Goal: Use online tool/utility: Utilize a website feature to perform a specific function

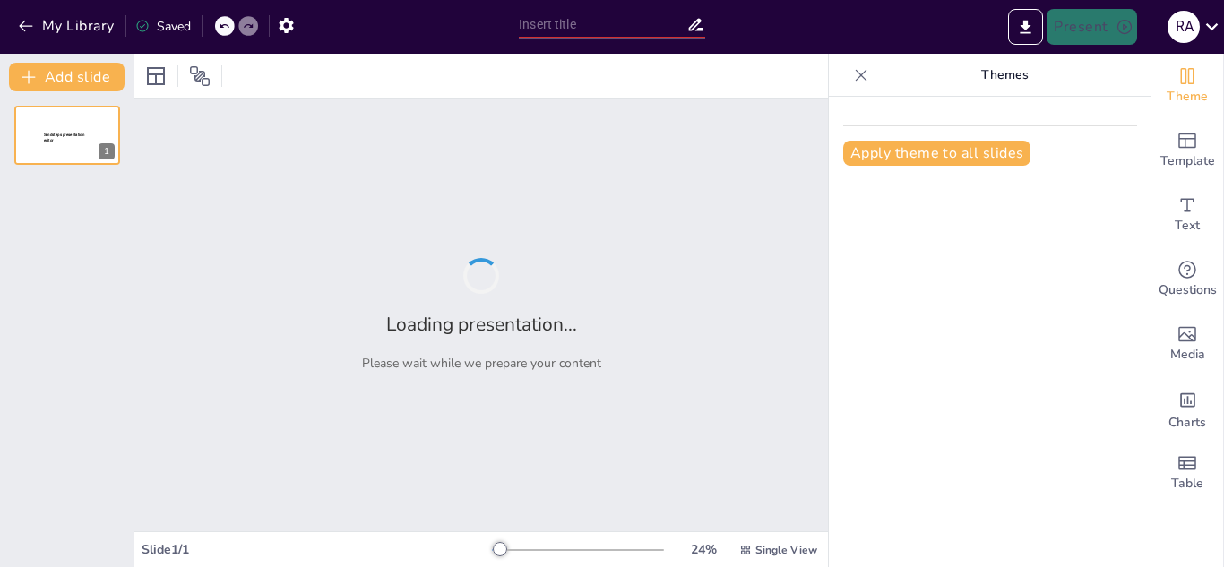
type input "DIVERSIDAD DE LA VIDA: BIODIVERSIDAD"
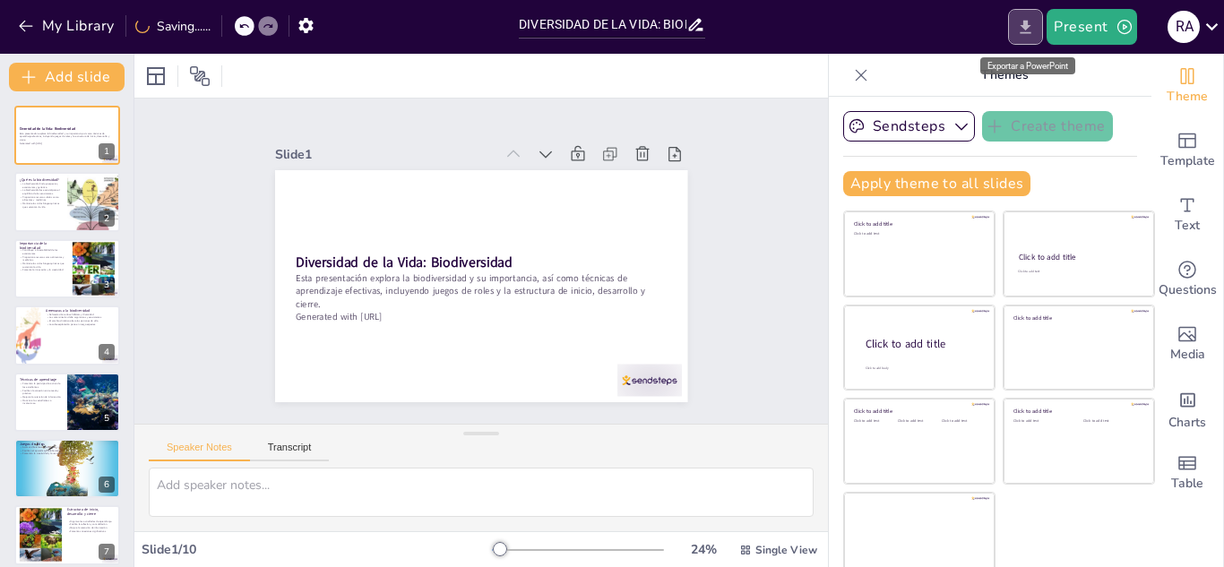
click at [1029, 33] on icon "Export to PowerPoint" at bounding box center [1025, 26] width 11 height 13
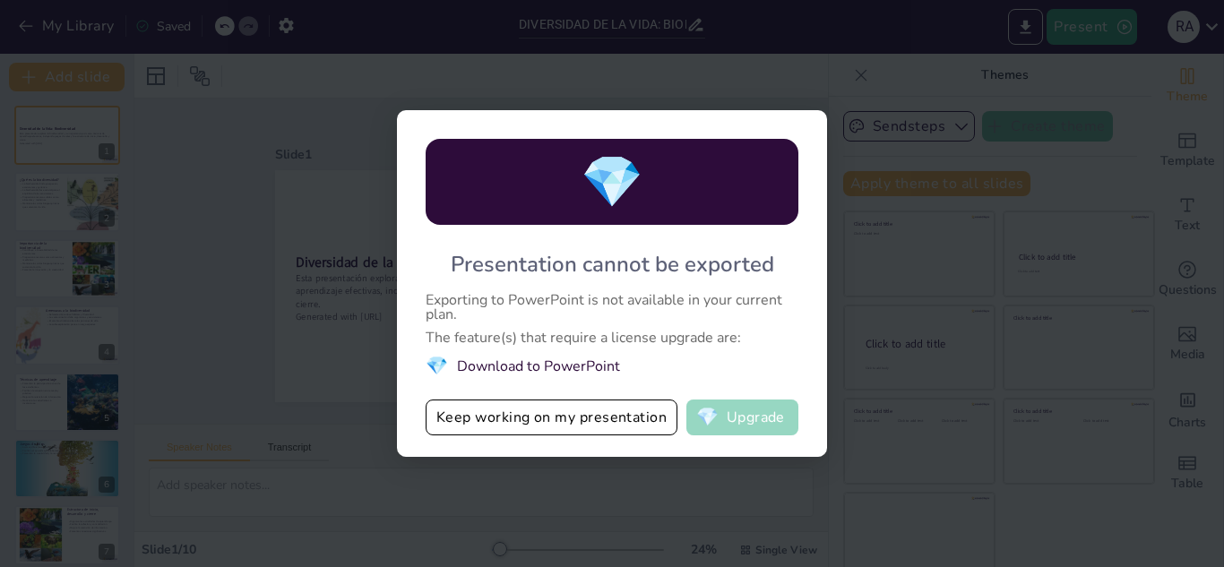
click at [731, 423] on button "💎 Upgrade" at bounding box center [742, 418] width 112 height 36
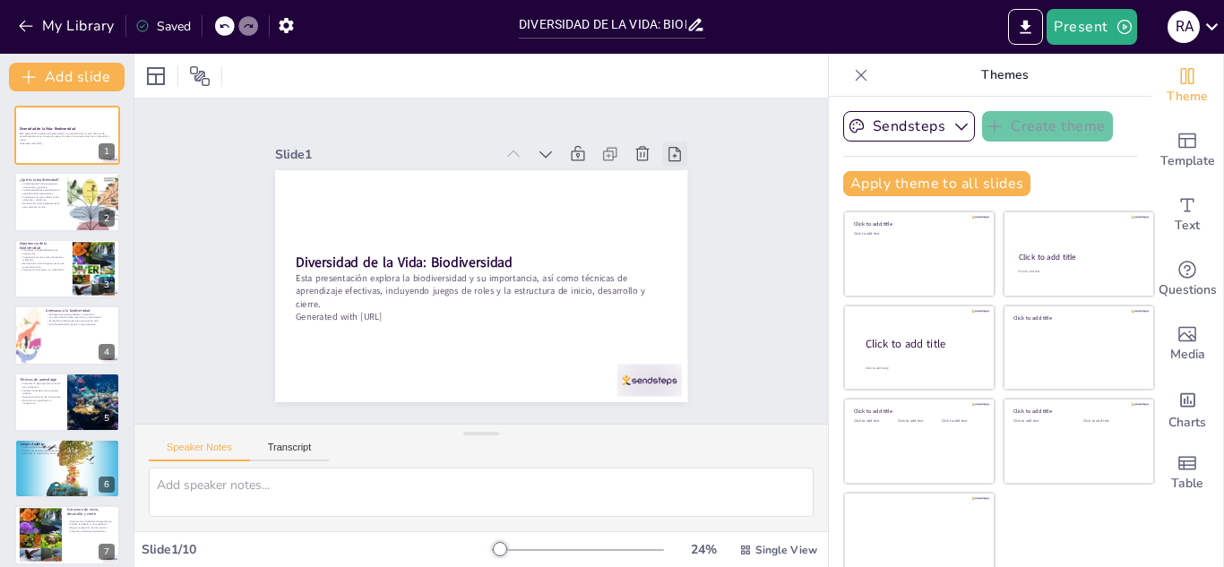
click at [666, 150] on icon at bounding box center [675, 154] width 18 height 18
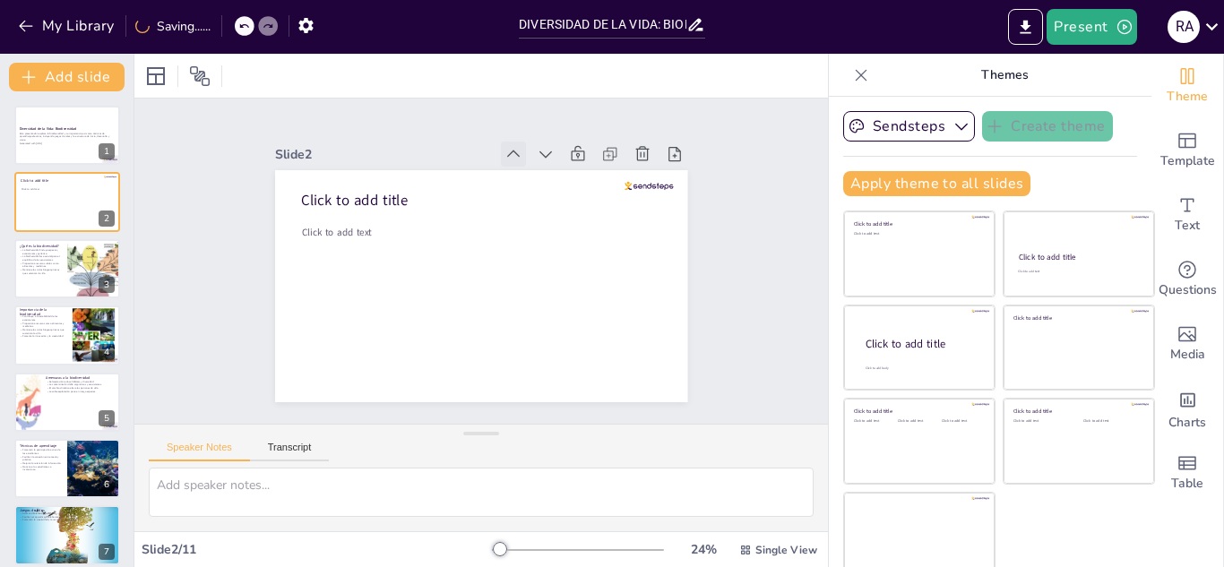
click at [518, 153] on icon at bounding box center [524, 157] width 13 height 8
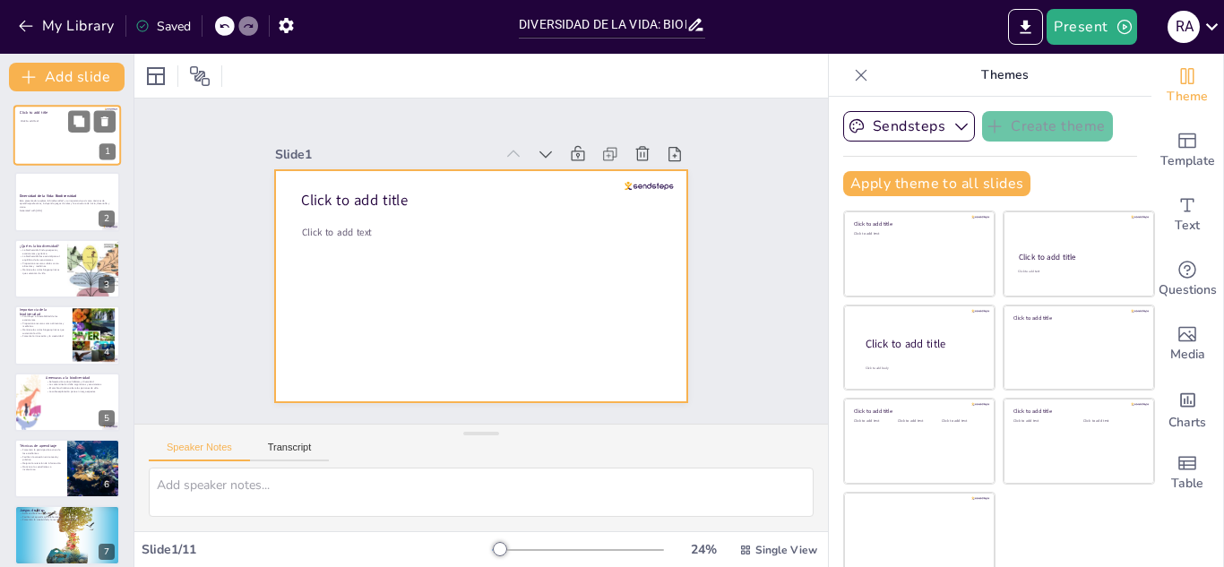
click at [73, 150] on div at bounding box center [66, 135] width 107 height 61
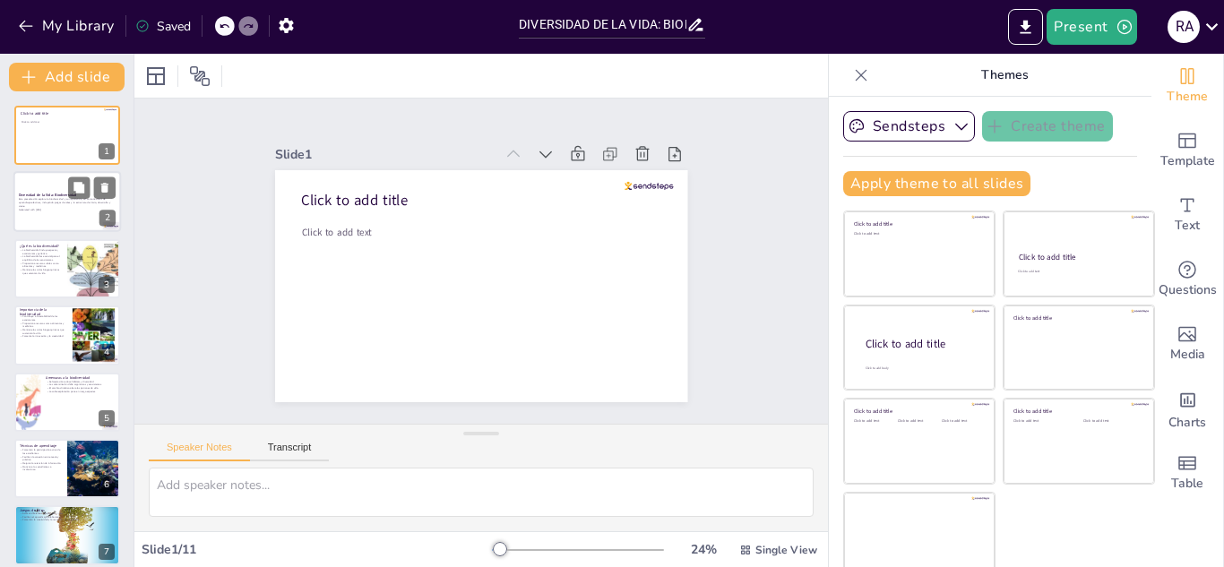
click at [32, 201] on p "Esta presentación explora la biodiversidad y su importancia, así como técnicas …" at bounding box center [67, 203] width 97 height 10
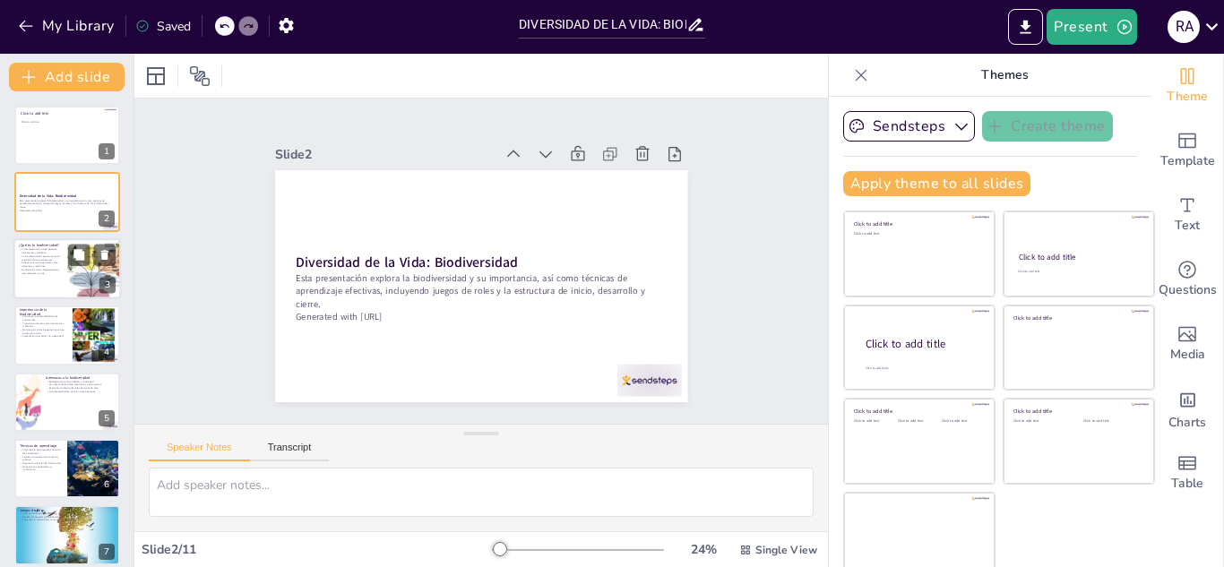
click at [54, 256] on p "La biodiversidad es esencial para el equilibrio de los ecosistemas." at bounding box center [40, 257] width 43 height 6
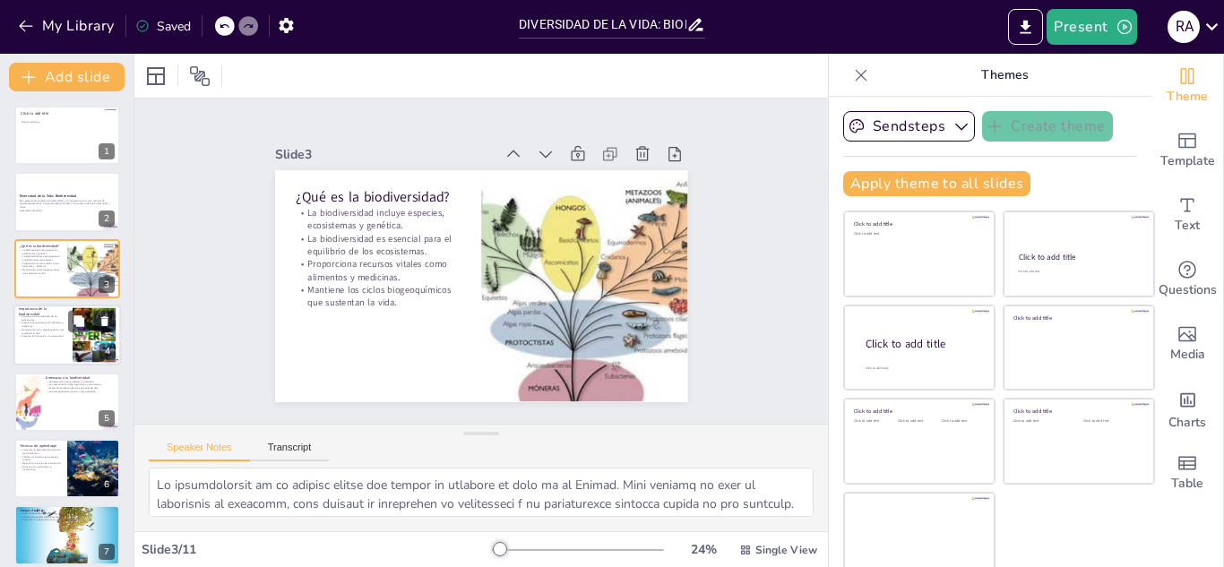
click at [51, 345] on div at bounding box center [66, 335] width 107 height 61
type textarea "La estabilidad de un ecosistema depende de su biodiversidad. Un ecosistema dive…"
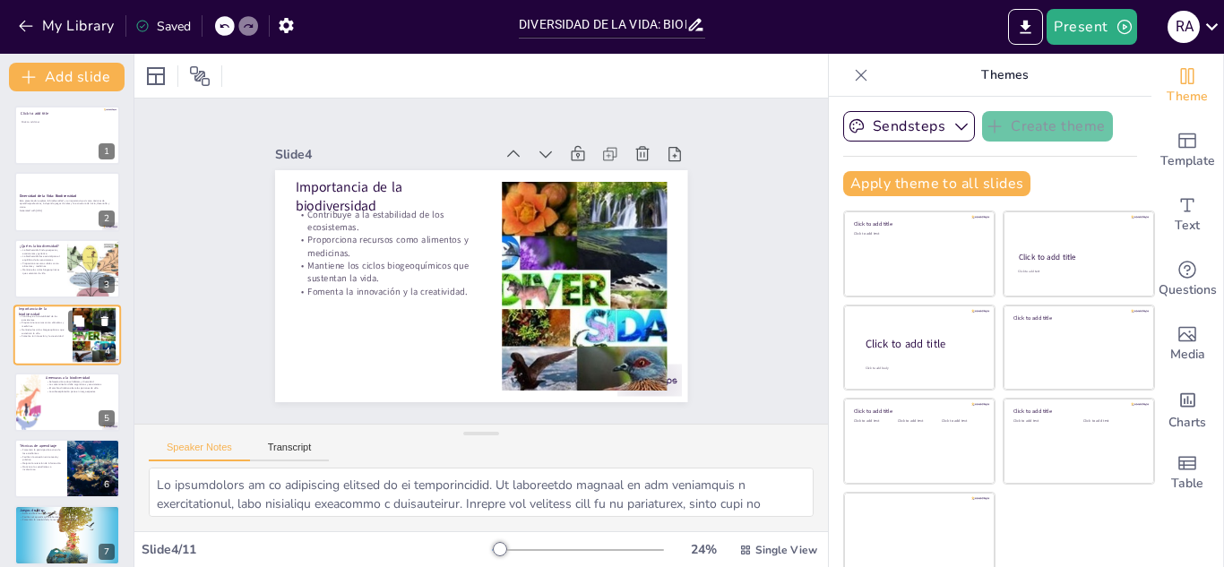
scroll to position [6, 0]
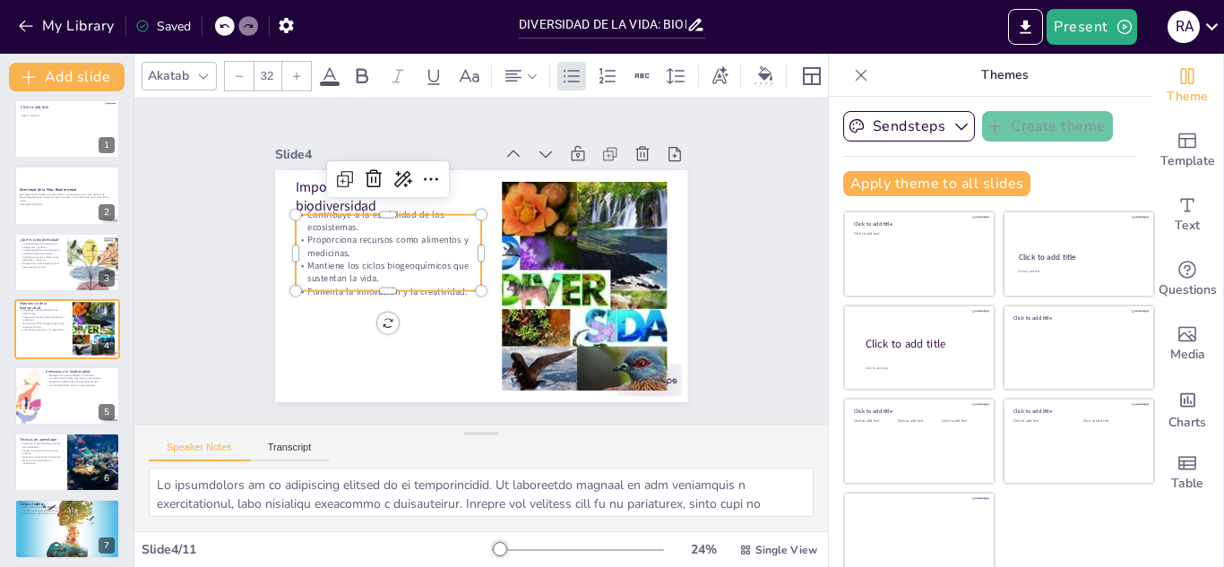
click at [400, 259] on p "Mantiene los ciclos biogeoquímicos que sustentan la vida." at bounding box center [388, 272] width 185 height 26
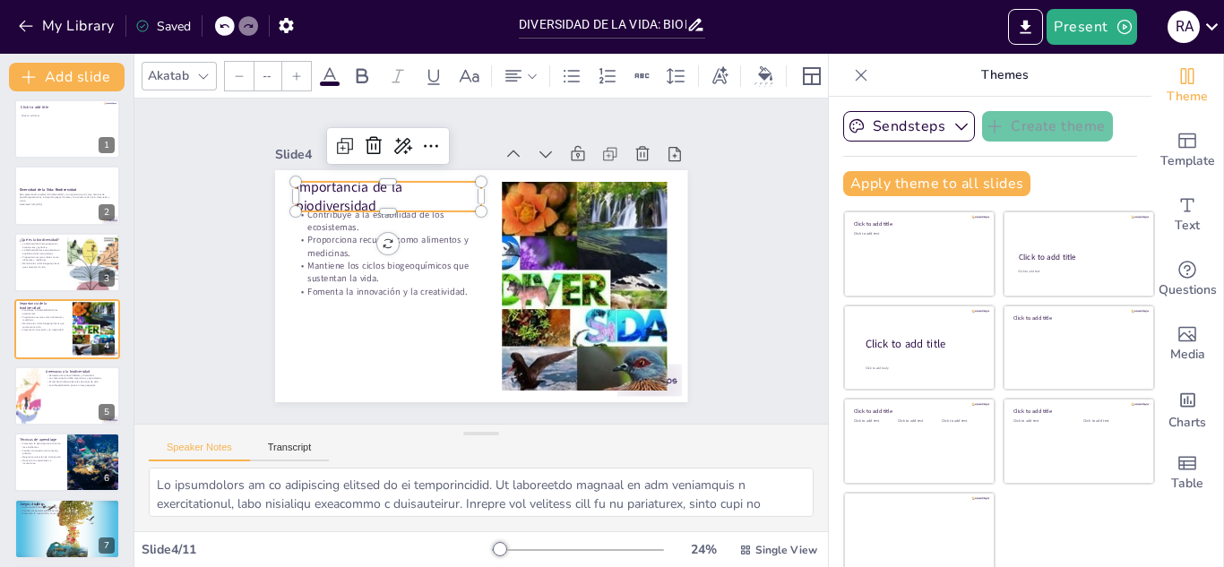
type input "48"
click at [301, 193] on p "Importancia de la biodiversidad" at bounding box center [395, 187] width 189 height 57
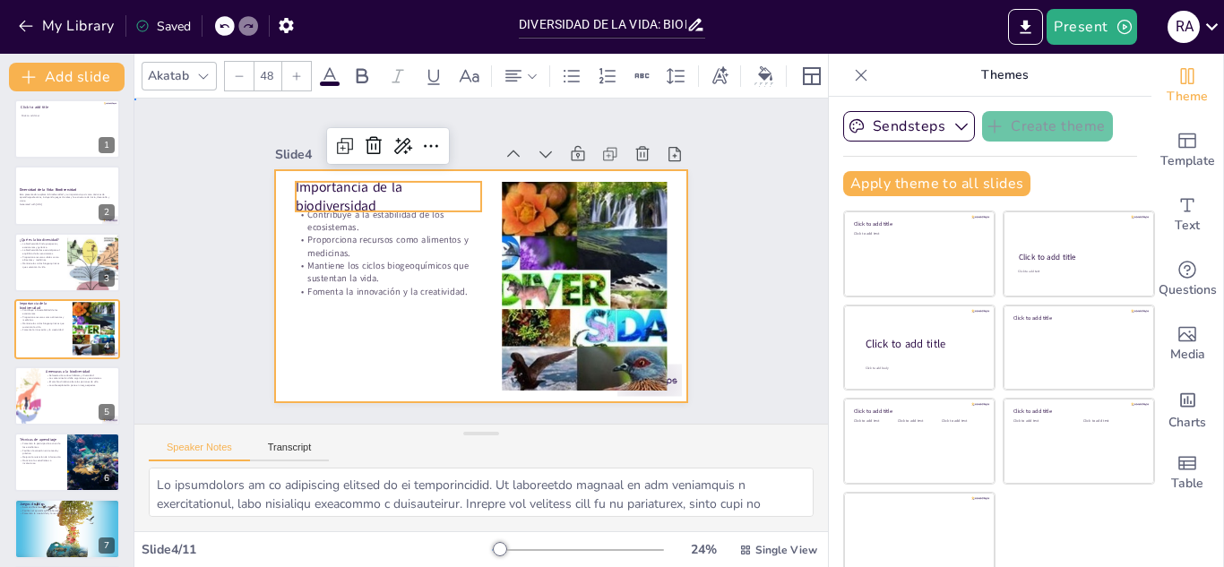
click at [383, 302] on div at bounding box center [479, 286] width 434 height 274
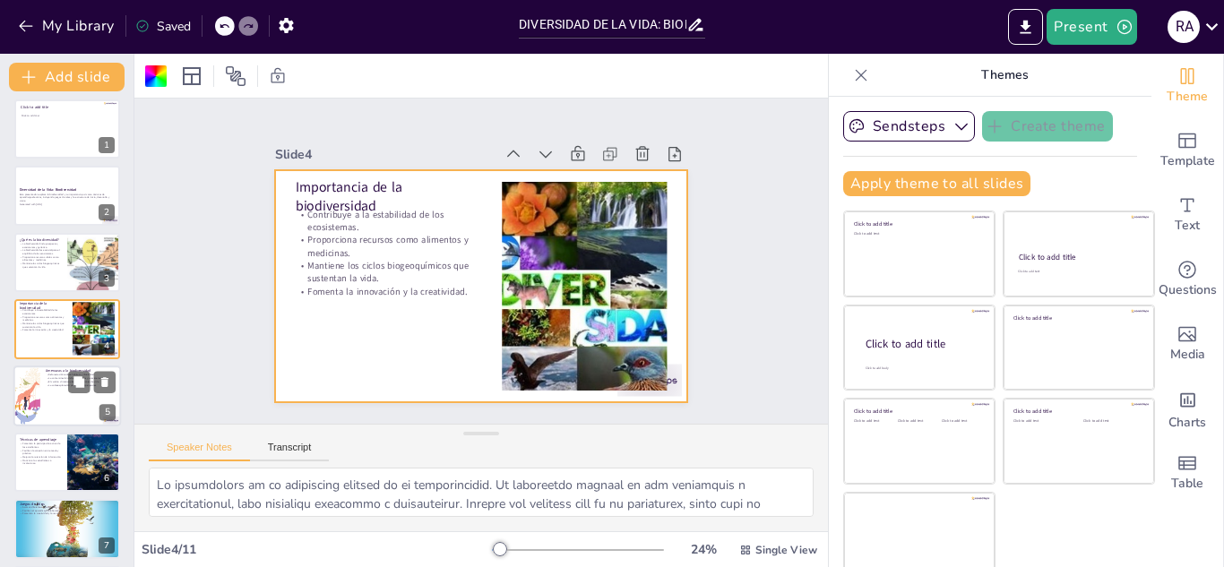
click at [63, 393] on div at bounding box center [66, 395] width 107 height 61
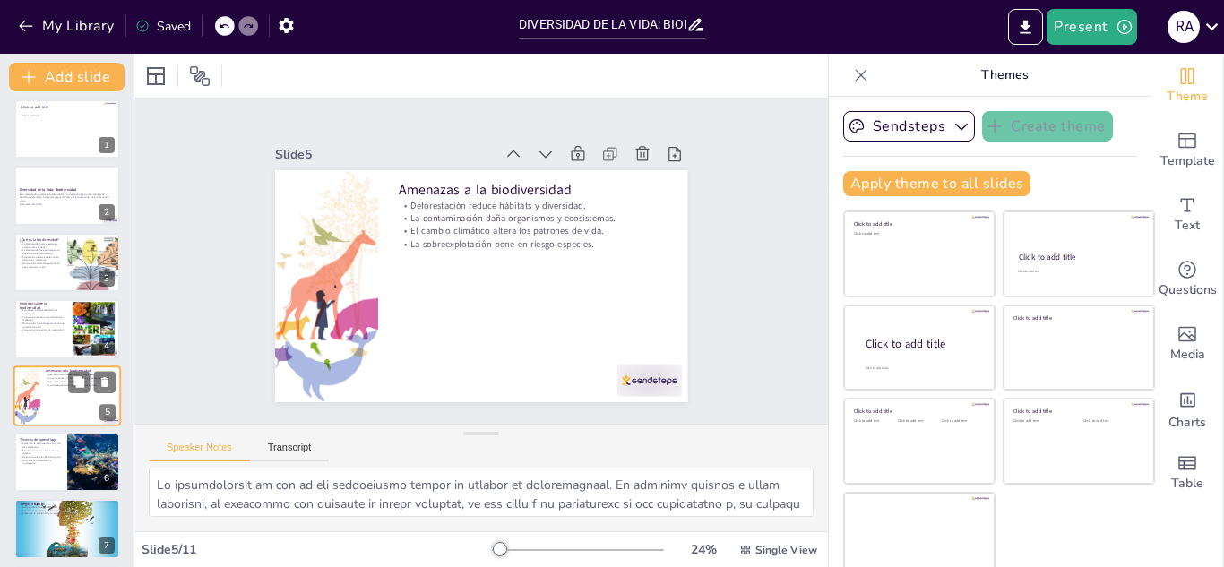
scroll to position [73, 0]
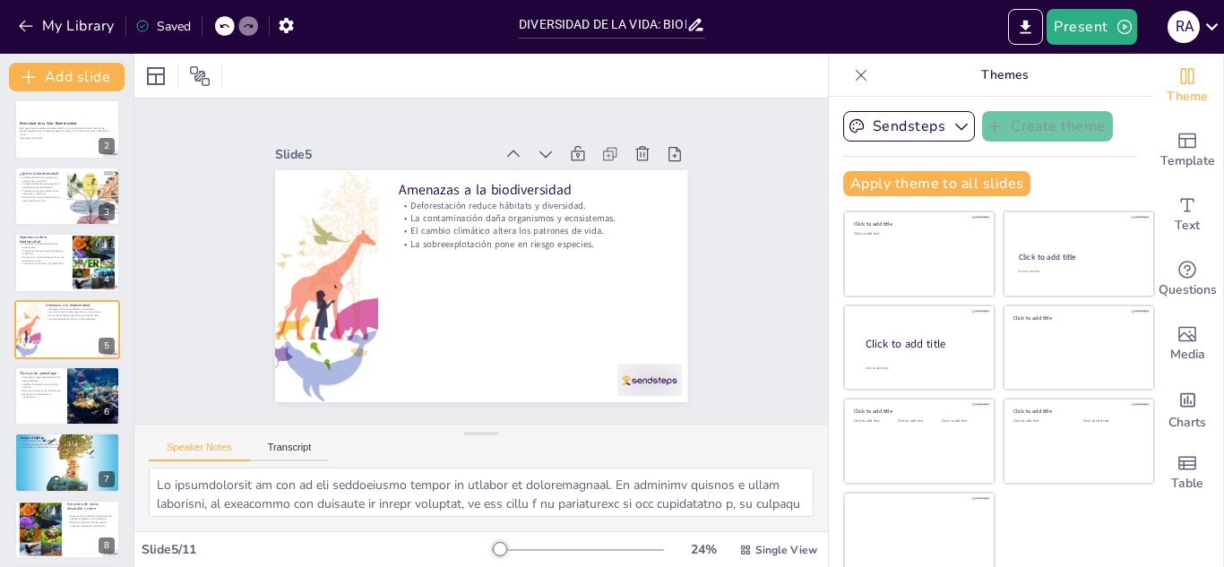
click at [86, 497] on div "Click to add title Click to add text 1 Diversidad de la Vida: Biodiversidad Est…" at bounding box center [66, 396] width 133 height 726
click at [56, 383] on p "Facilitan la conexión entre teoría y práctica." at bounding box center [40, 386] width 43 height 6
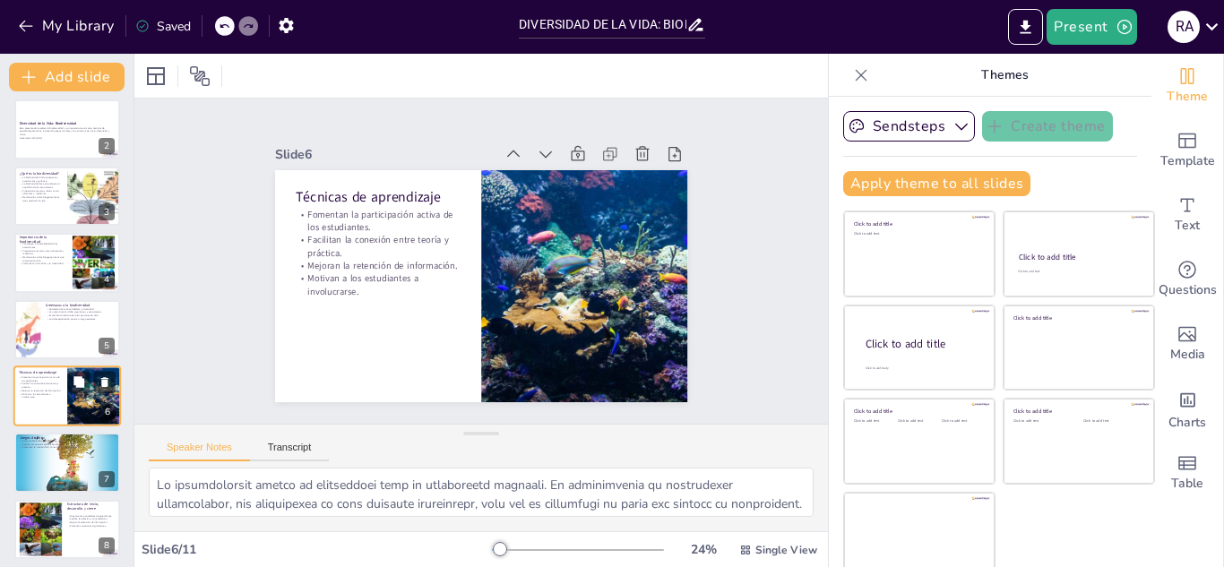
scroll to position [140, 0]
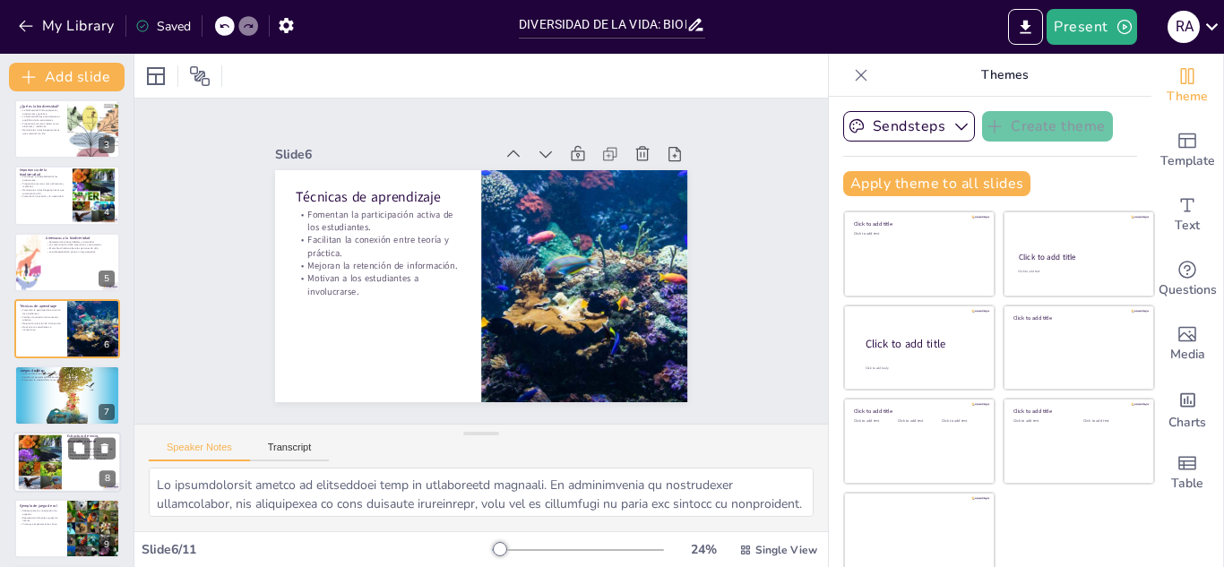
click at [57, 458] on div at bounding box center [41, 461] width 98 height 55
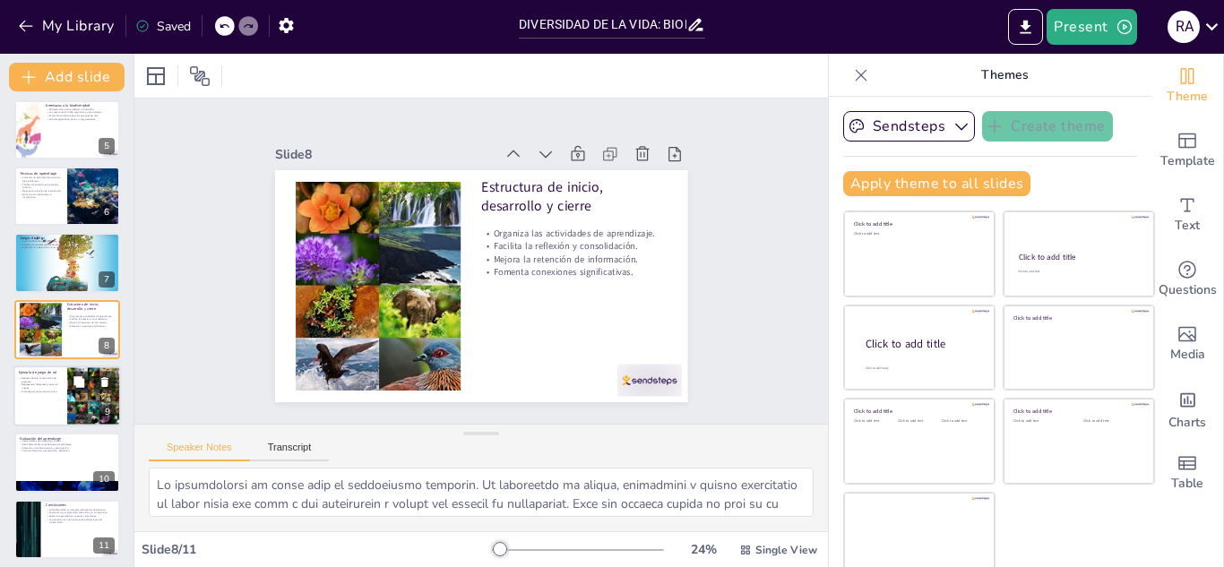
click at [60, 405] on div at bounding box center [66, 395] width 107 height 61
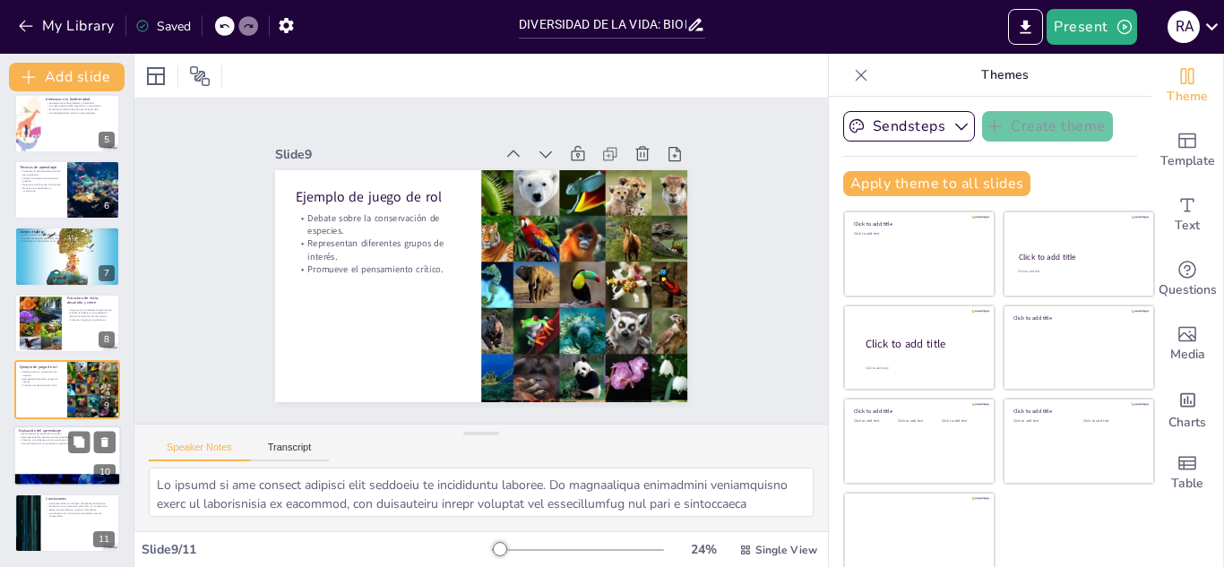
click at [32, 443] on p "Permite demostrar comprensión y aplicación." at bounding box center [67, 445] width 97 height 4
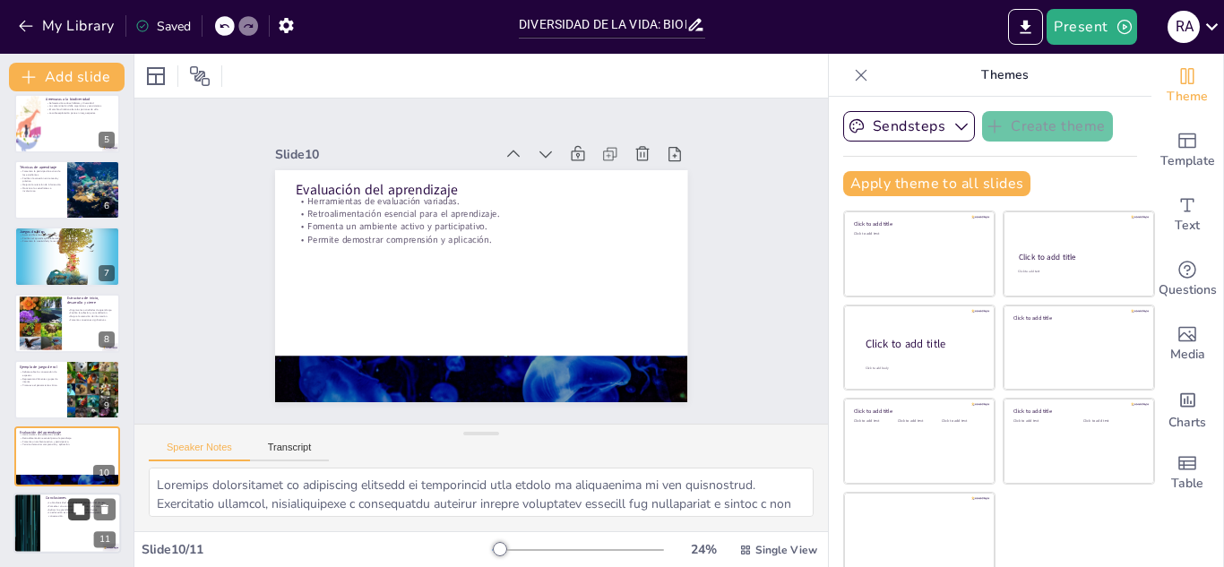
click at [74, 519] on button at bounding box center [78, 508] width 21 height 21
type textarea "La biodiversidad es esencial para el bienestar del planeta y de la humanidad. P…"
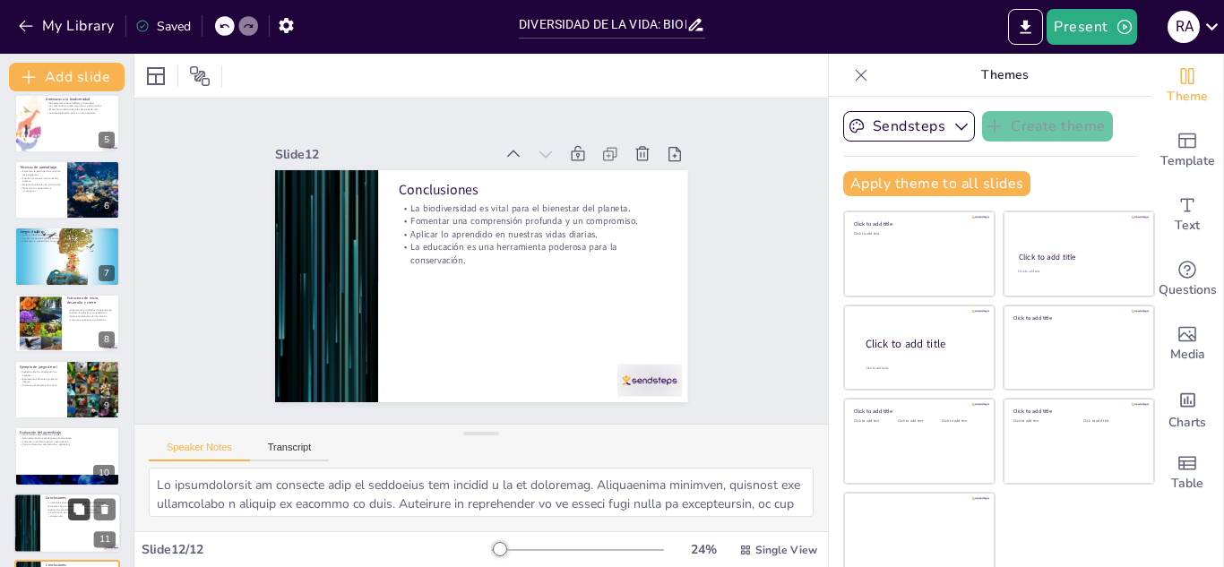
scroll to position [346, 0]
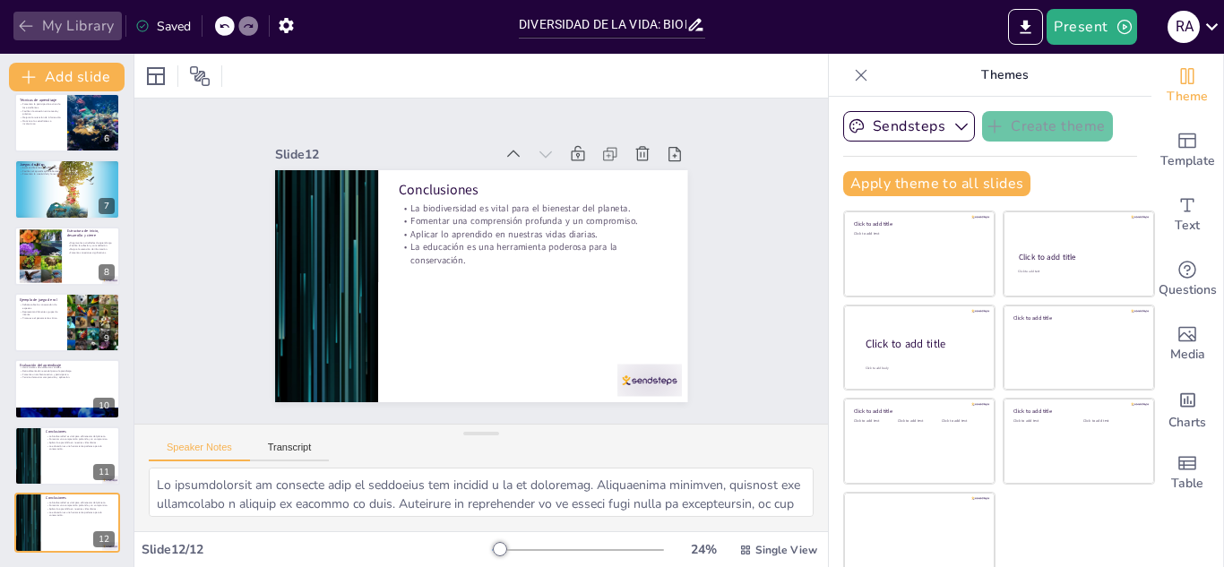
click at [36, 38] on button "My Library" at bounding box center [67, 26] width 108 height 29
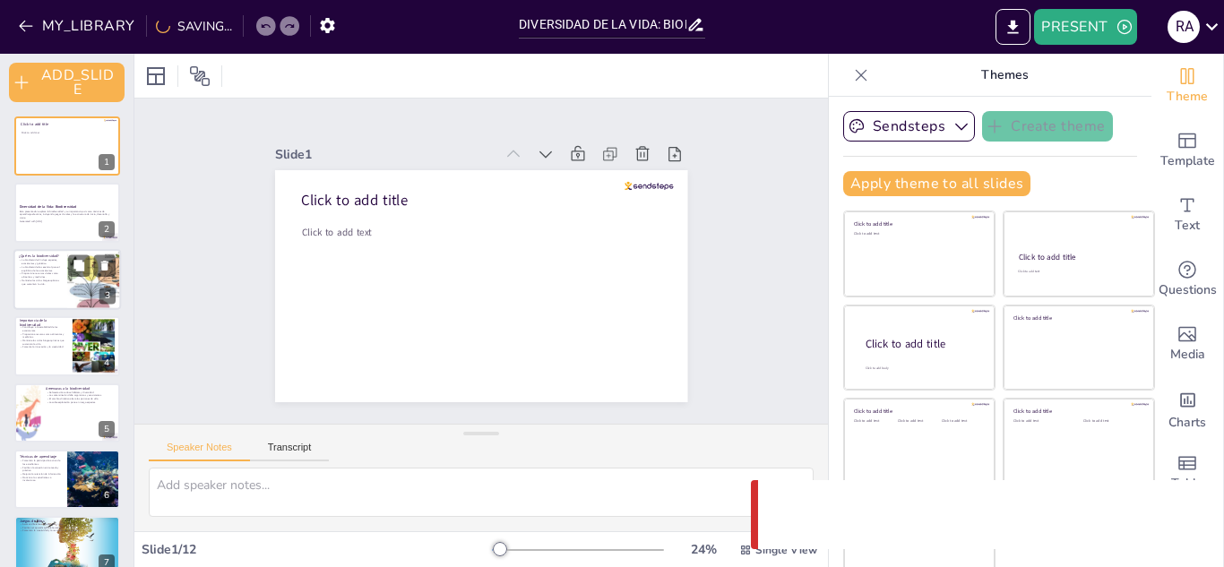
click at [52, 270] on p "La biodiversidad es esencial para el equilibrio de los ecosistemas." at bounding box center [40, 268] width 43 height 6
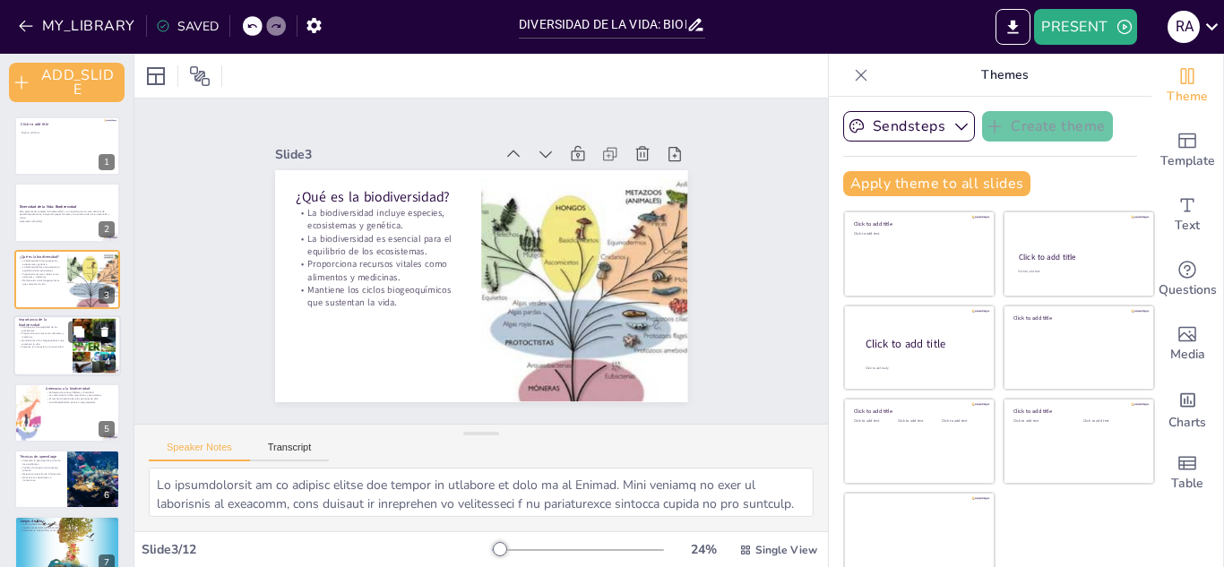
click at [63, 366] on div at bounding box center [66, 345] width 107 height 61
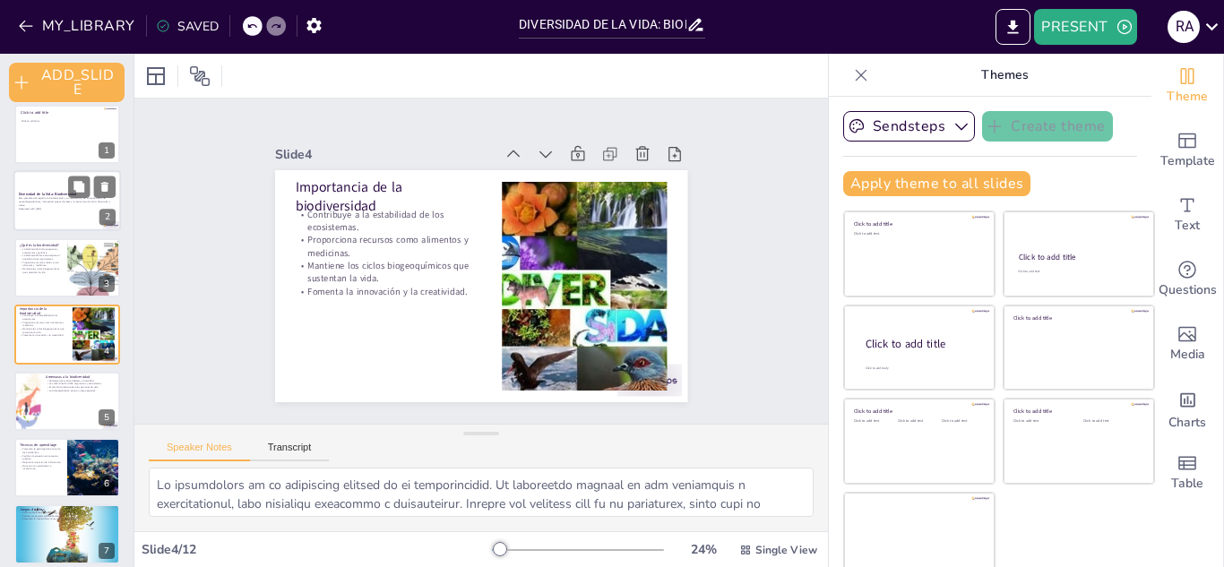
click at [62, 193] on strong "Diversidad de la Vida: Biodiversidad" at bounding box center [48, 195] width 58 height 4
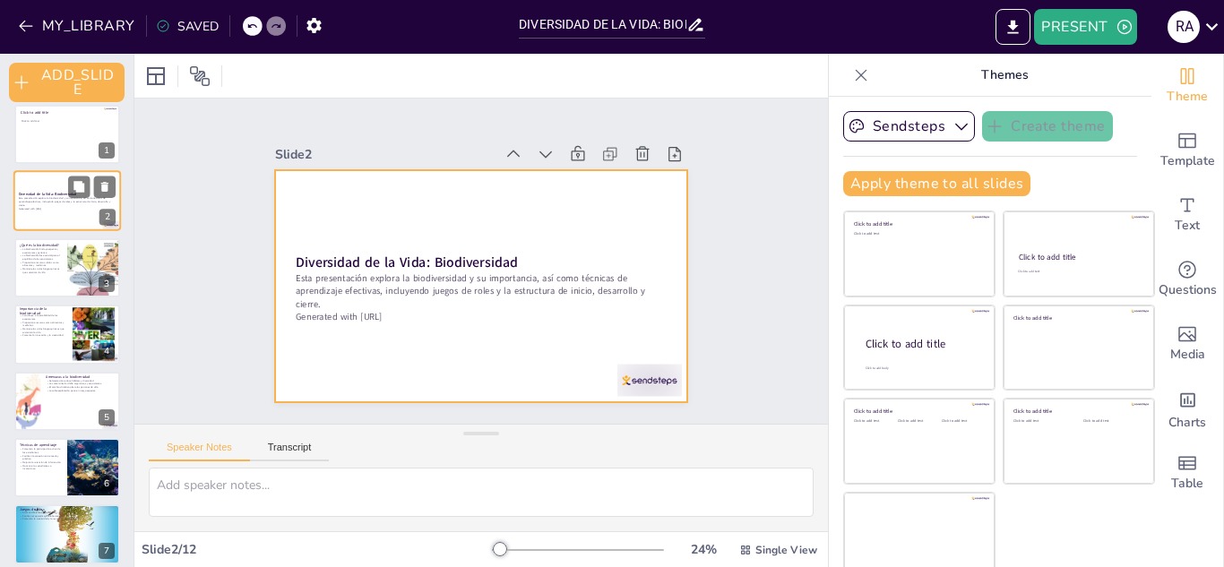
scroll to position [0, 0]
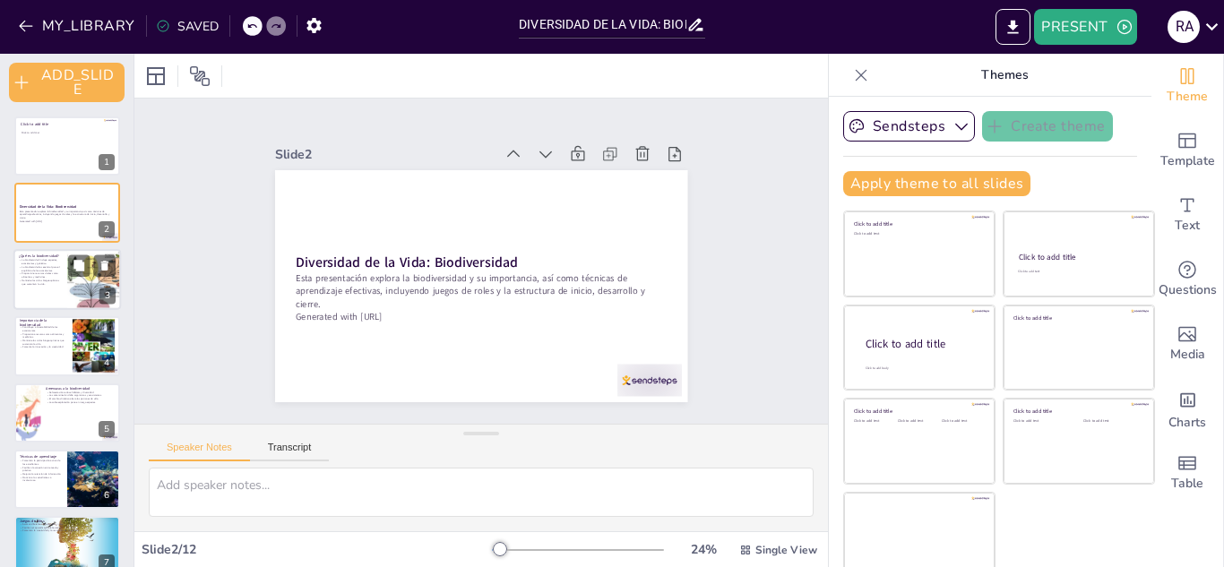
click at [55, 268] on p "La biodiversidad es esencial para el equilibrio de los ecosistemas." at bounding box center [40, 268] width 43 height 6
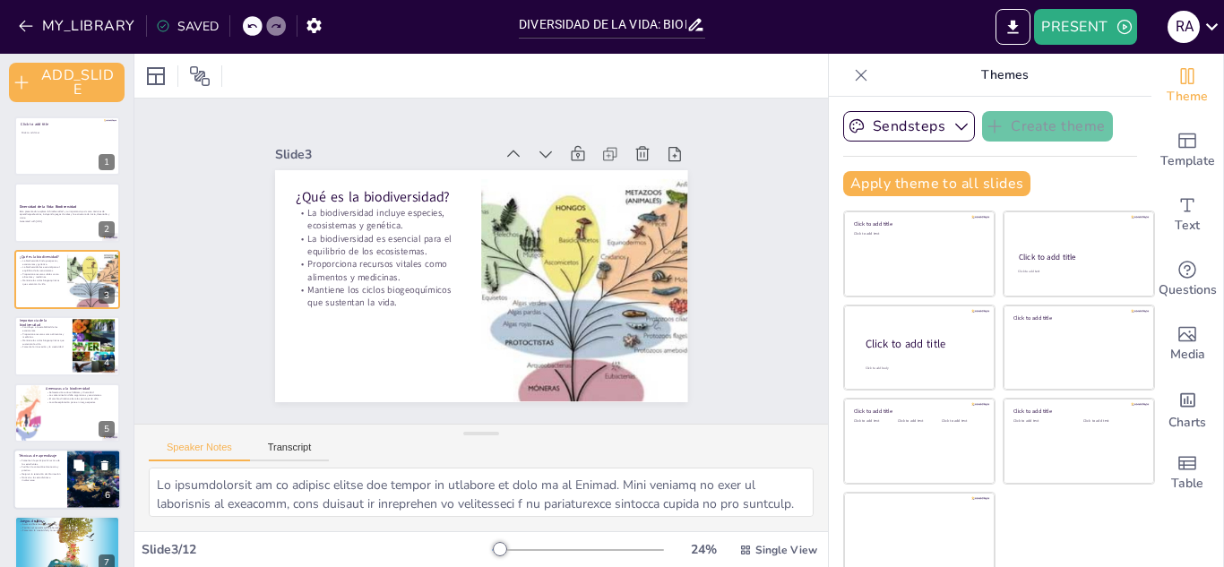
click at [47, 474] on p "Mejoran la retención de información." at bounding box center [40, 474] width 43 height 4
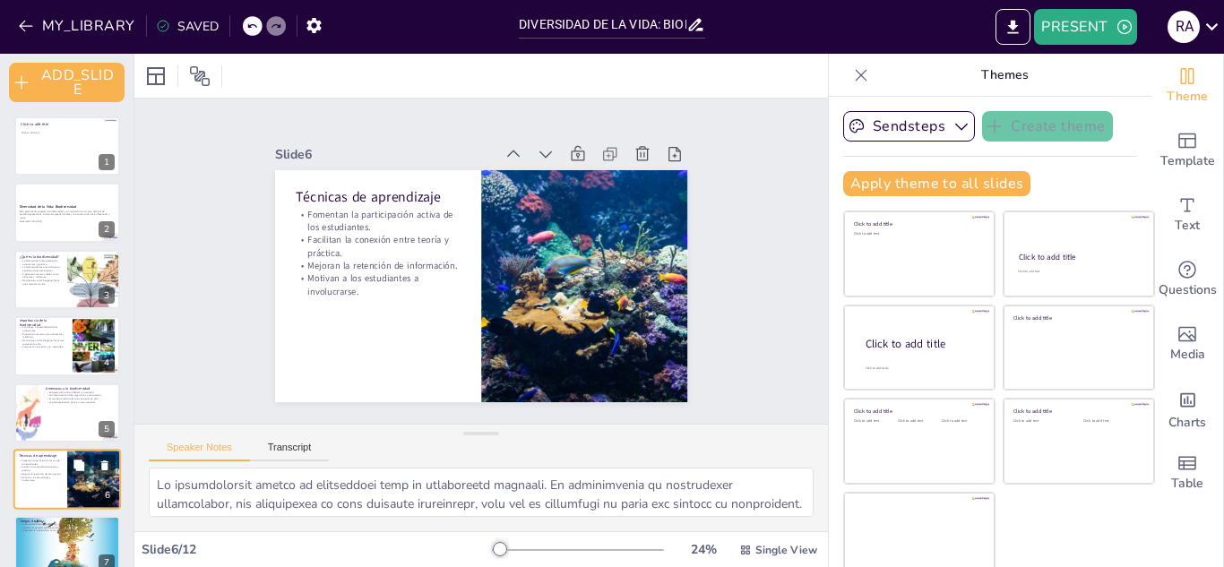
scroll to position [145, 0]
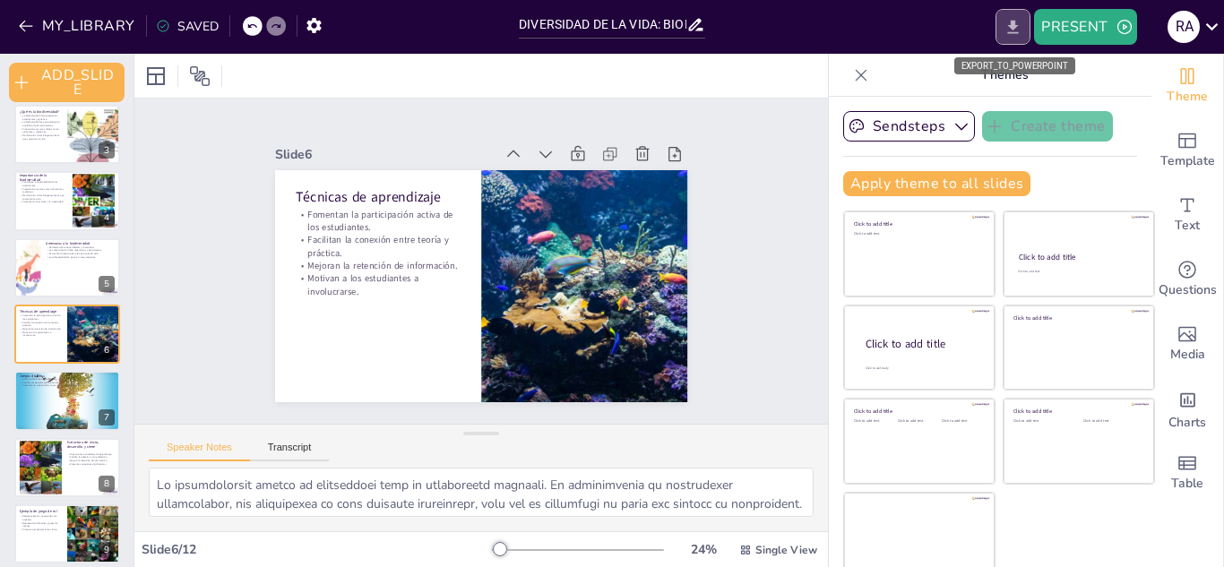
click at [1015, 40] on button "EXPORT_TO_POWERPOINT" at bounding box center [1012, 27] width 35 height 36
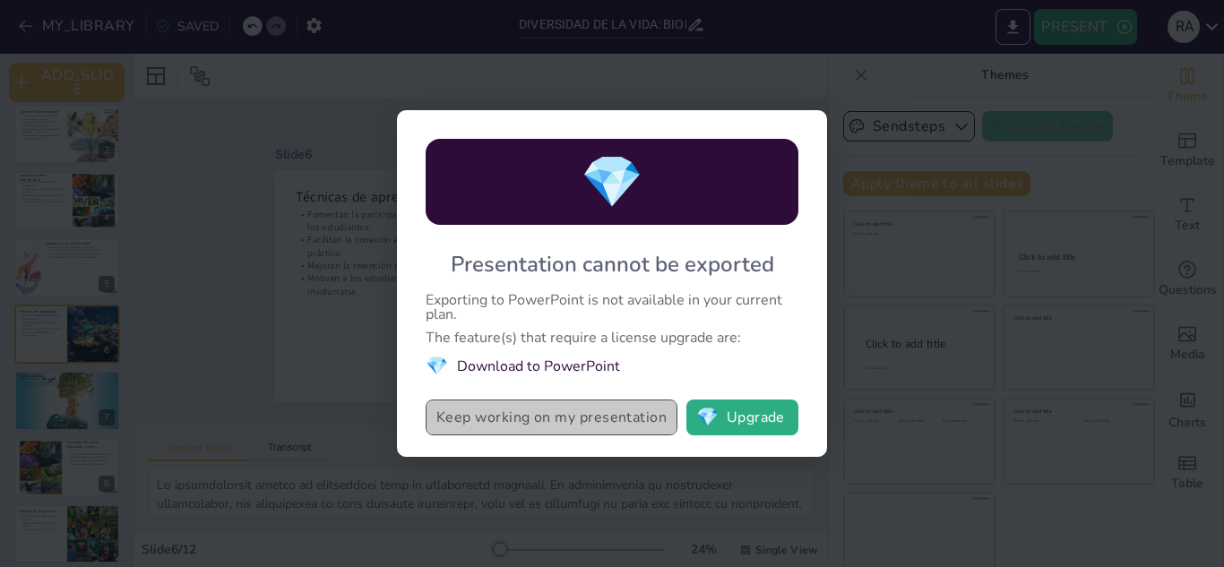
click at [595, 414] on button "Keep working on my presentation" at bounding box center [552, 418] width 252 height 36
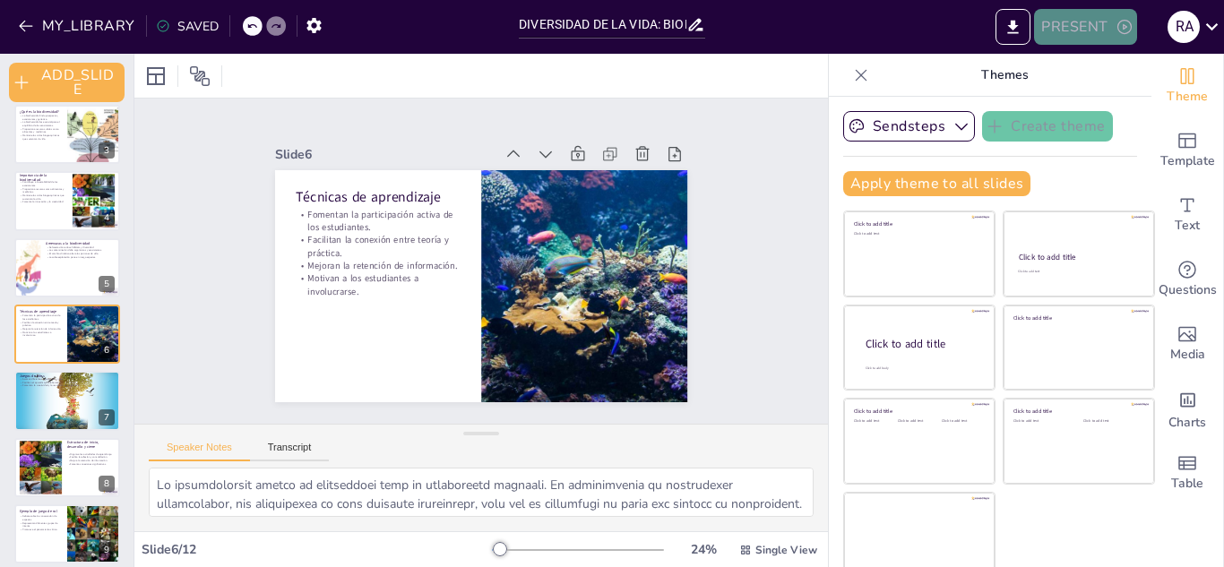
click at [1120, 25] on icon "button" at bounding box center [1124, 27] width 18 height 18
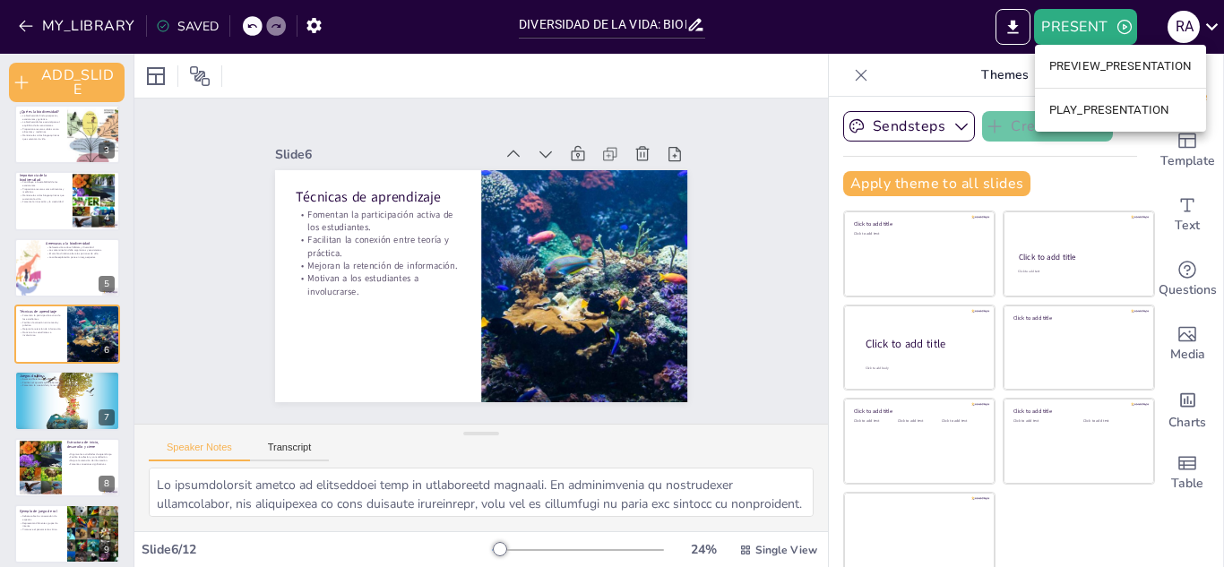
click at [1081, 64] on li "PREVIEW_PRESENTATION" at bounding box center [1120, 66] width 171 height 29
